Goal: Information Seeking & Learning: Learn about a topic

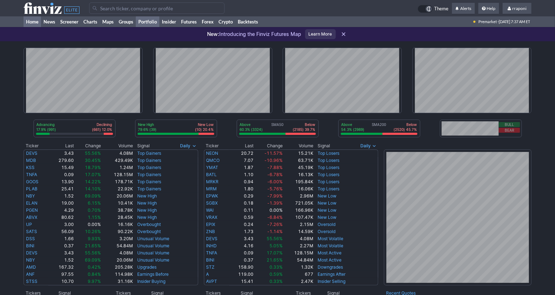
click at [147, 22] on link "Portfolio" at bounding box center [148, 21] width 24 height 11
click at [142, 26] on link "Portfolio" at bounding box center [148, 21] width 24 height 11
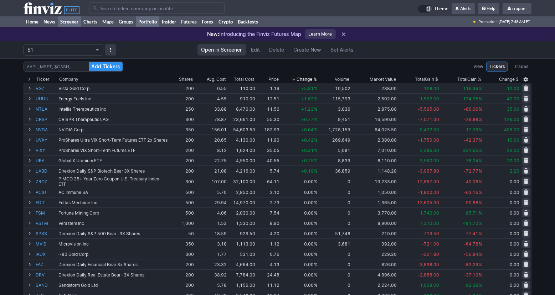
click at [76, 25] on link "Screener" at bounding box center [69, 21] width 23 height 11
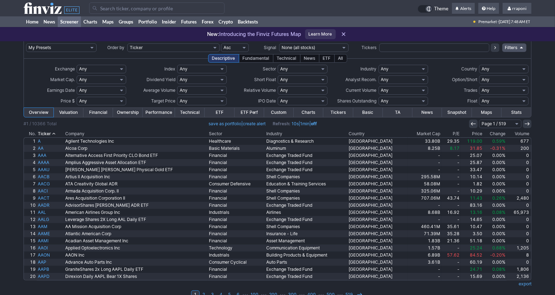
click at [391, 49] on input "text" at bounding box center [434, 47] width 110 height 9
type input "slv"
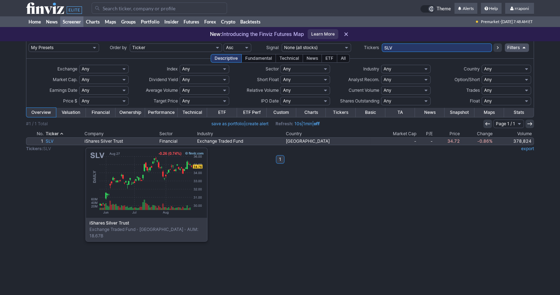
click at [50, 144] on link "SLV" at bounding box center [64, 141] width 39 height 7
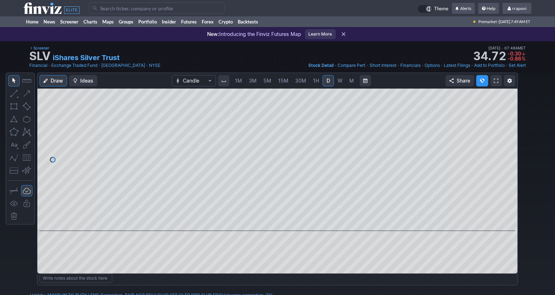
click at [340, 83] on span "W" at bounding box center [339, 81] width 5 height 6
click at [331, 82] on link "D" at bounding box center [327, 80] width 11 height 11
click at [349, 82] on span "M" at bounding box center [351, 80] width 5 height 7
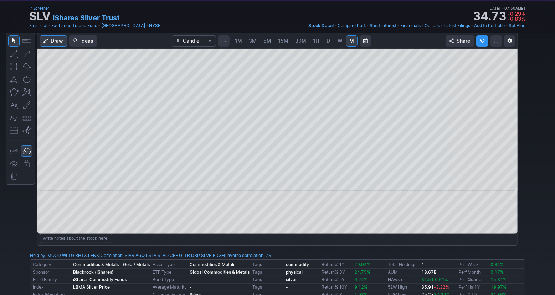
scroll to position [41, 0]
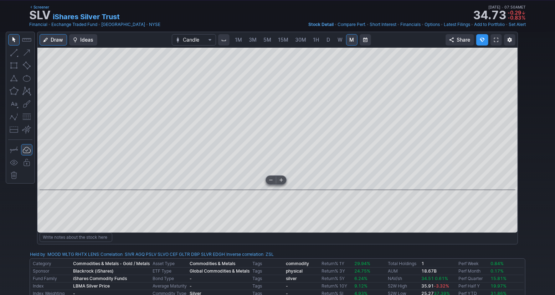
click at [269, 181] on span at bounding box center [270, 180] width 9 height 6
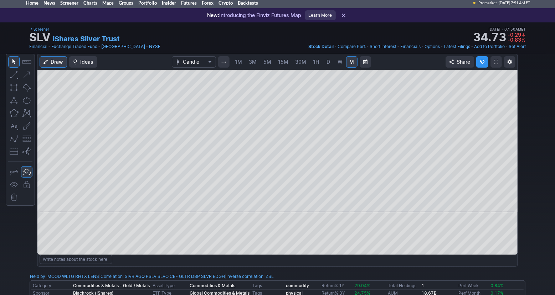
scroll to position [0, 0]
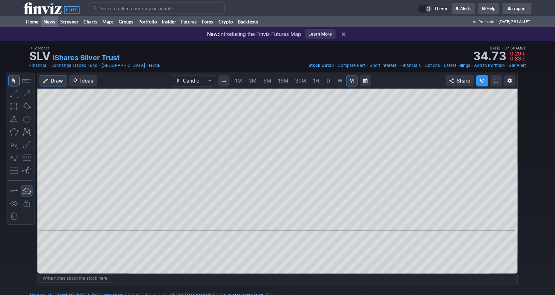
click at [42, 21] on link "News" at bounding box center [49, 21] width 17 height 11
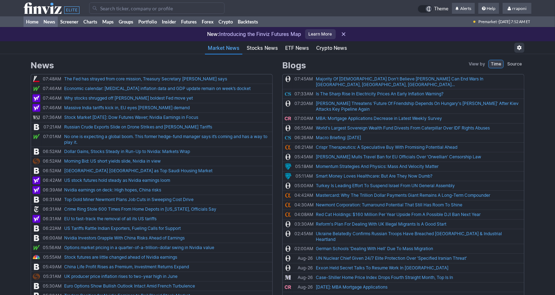
click at [26, 20] on link "Home" at bounding box center [32, 21] width 17 height 11
